Goal: Transaction & Acquisition: Purchase product/service

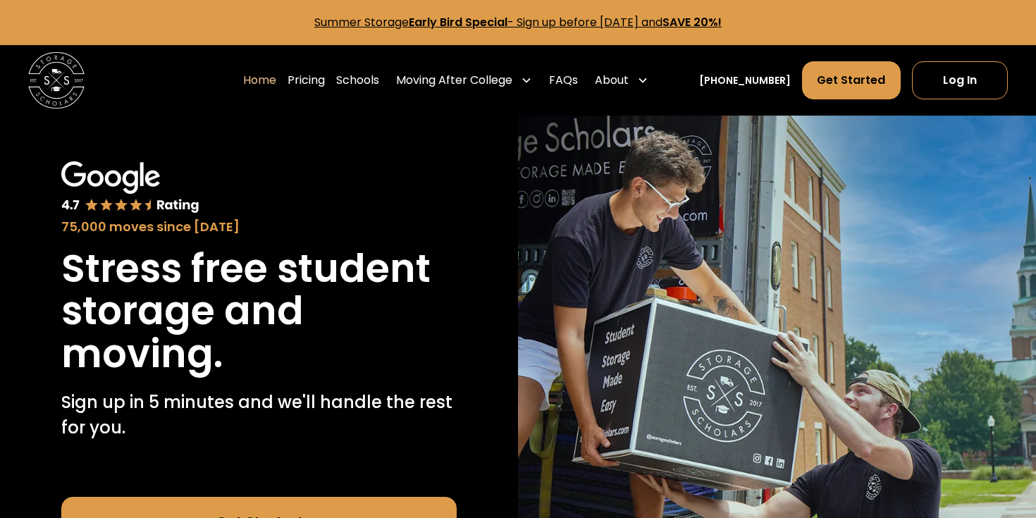
scroll to position [105, 0]
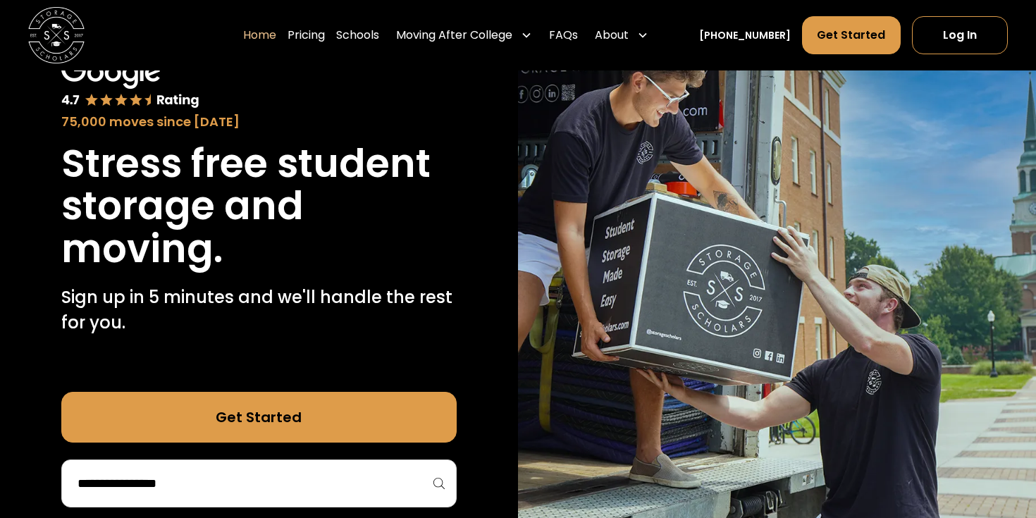
click at [383, 482] on input "search" at bounding box center [259, 483] width 366 height 24
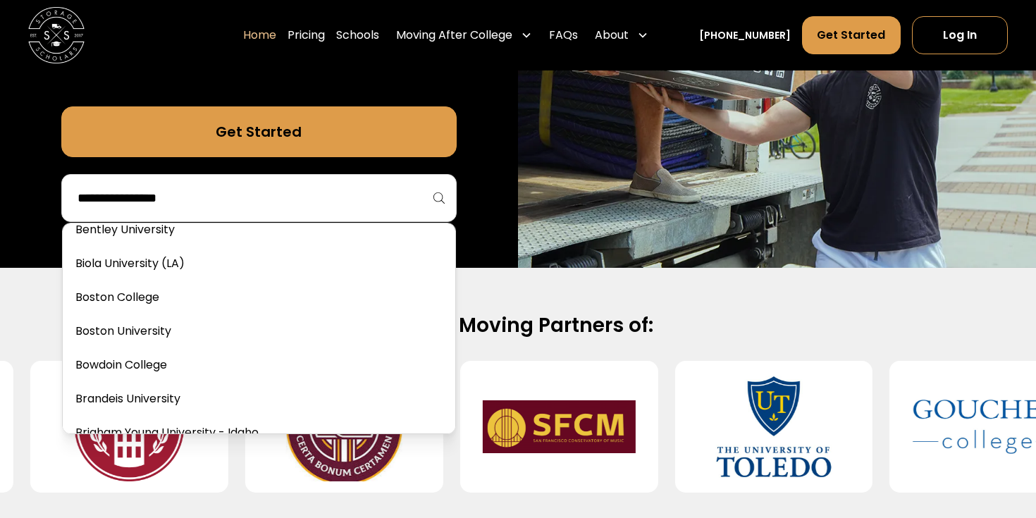
scroll to position [535, 0]
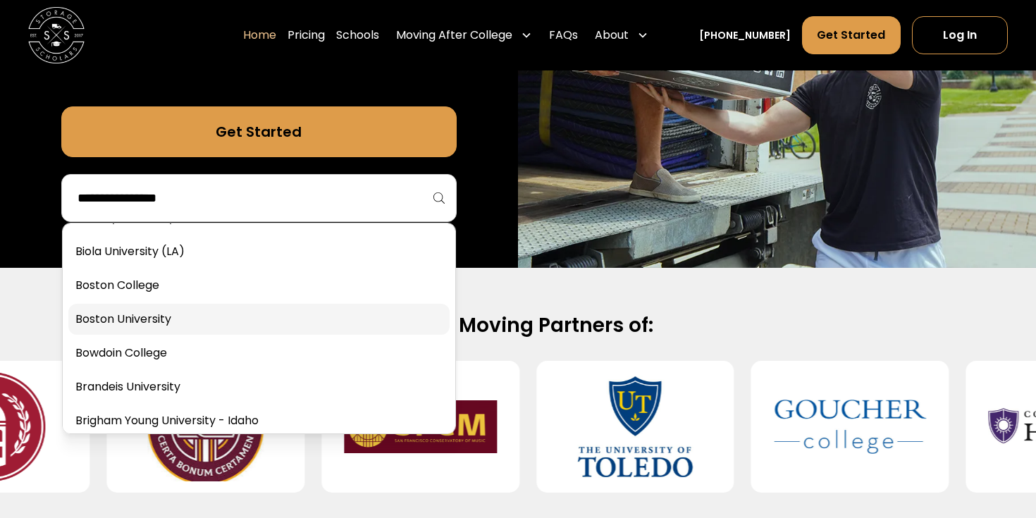
click at [335, 315] on link at bounding box center [258, 319] width 381 height 31
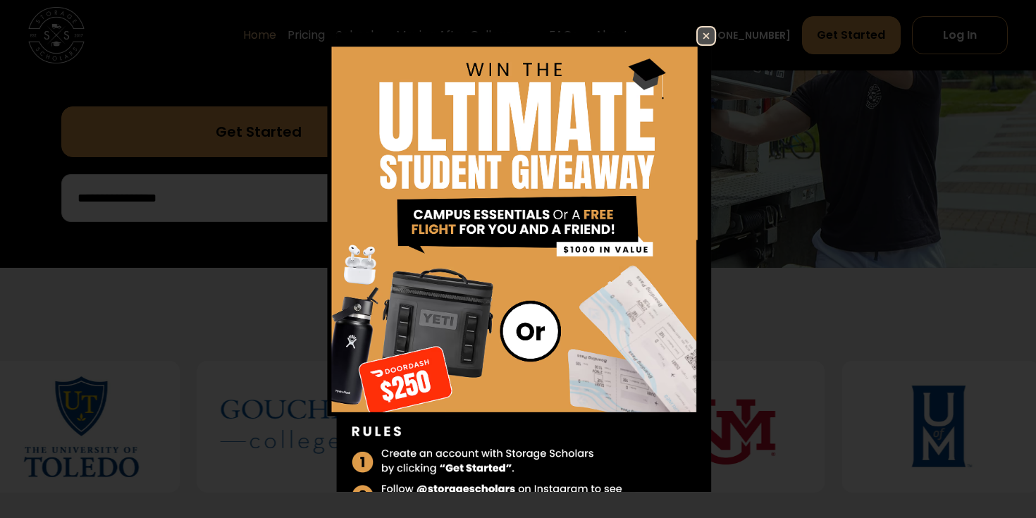
click at [702, 35] on img at bounding box center [706, 35] width 17 height 17
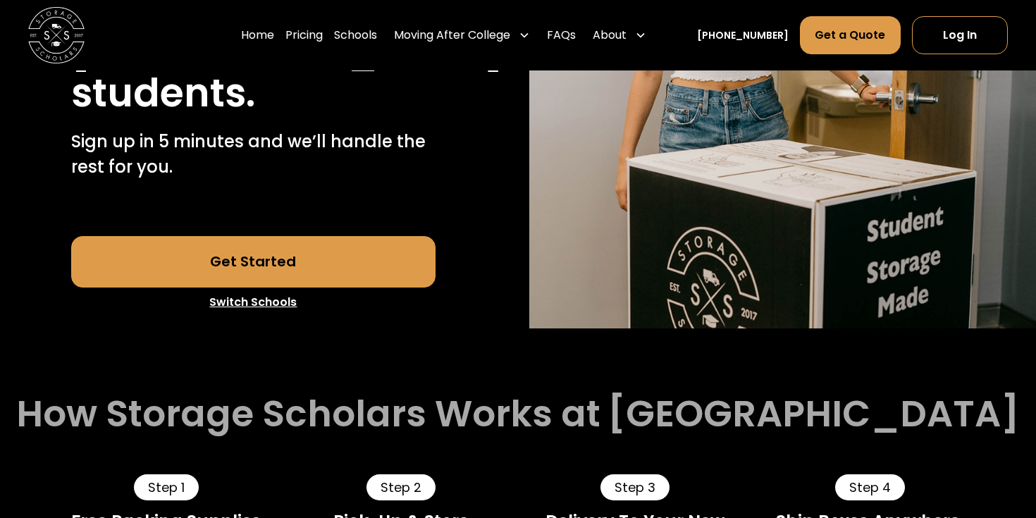
scroll to position [515, 0]
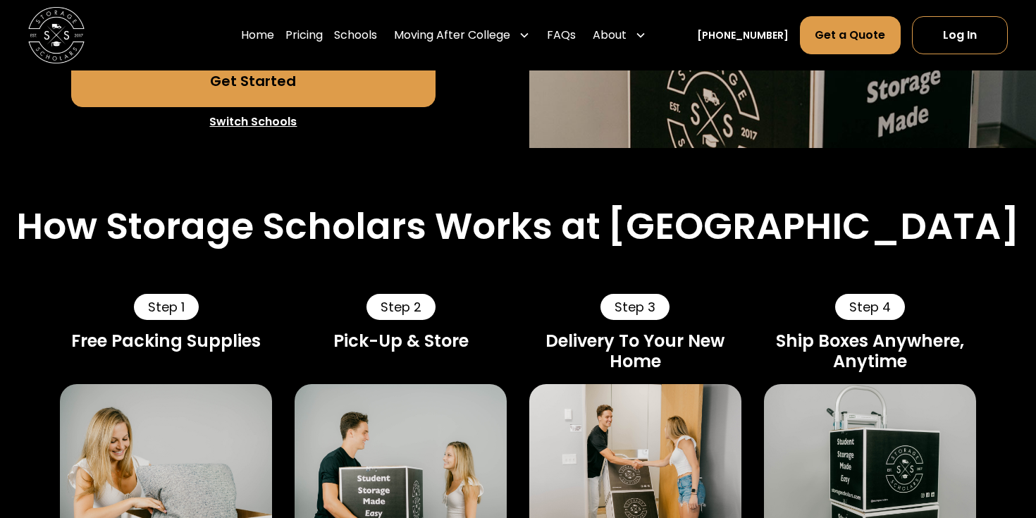
click at [344, 93] on link "Get Started" at bounding box center [253, 81] width 365 height 51
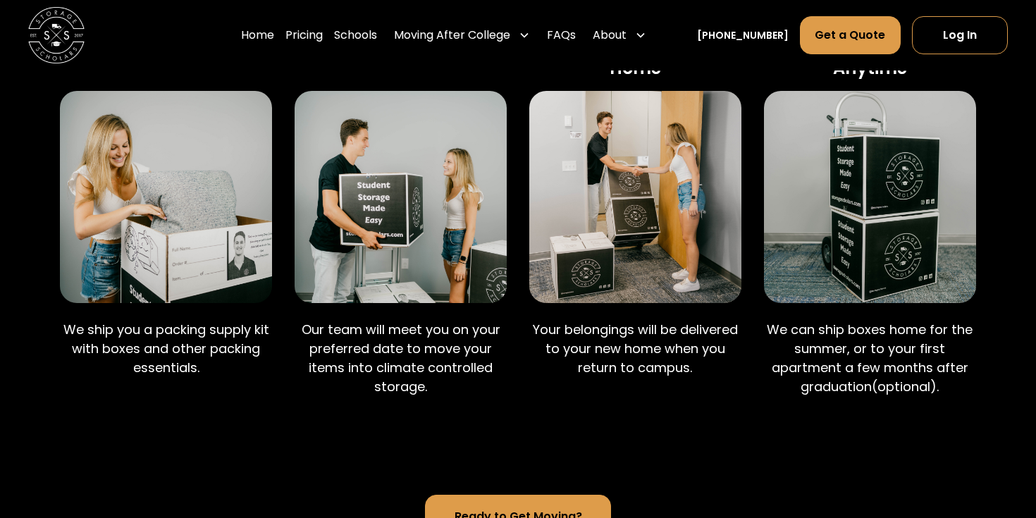
scroll to position [809, 0]
